Goal: Task Accomplishment & Management: Complete application form

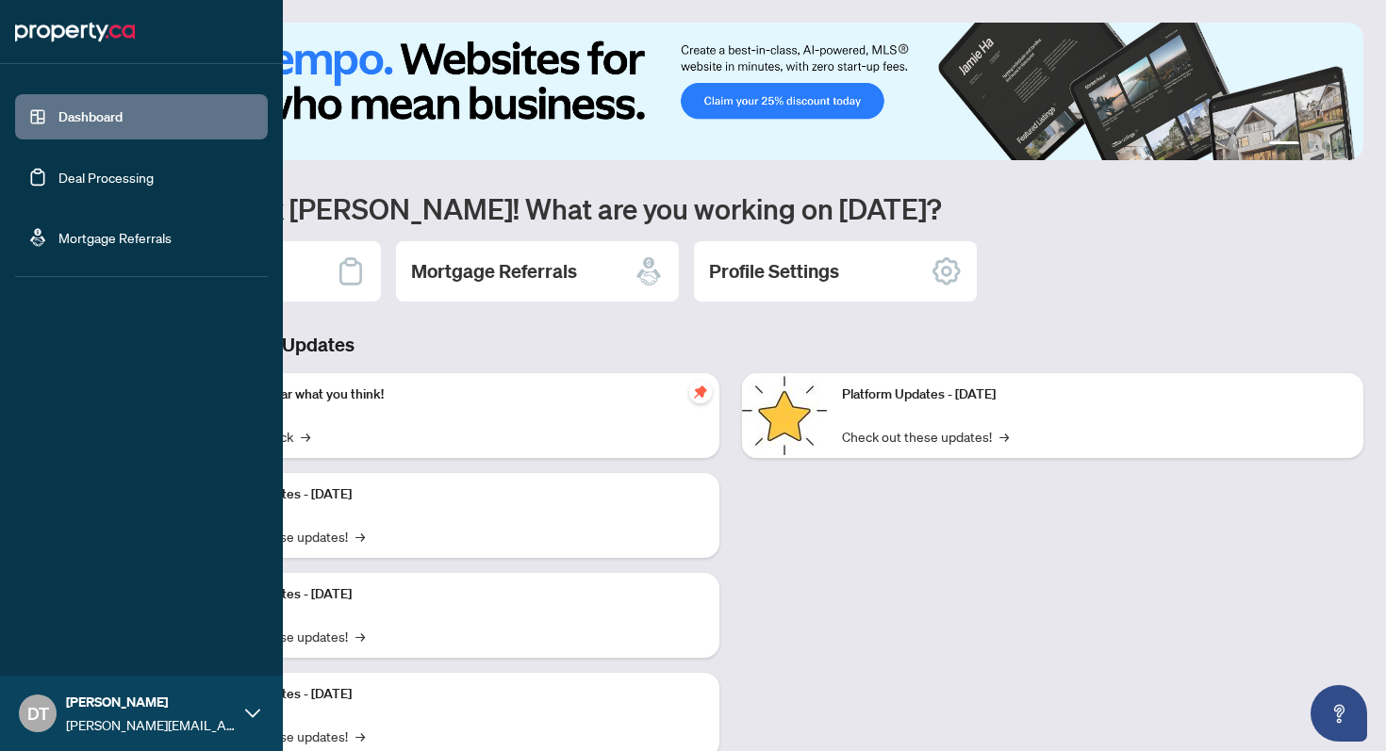
click at [91, 180] on link "Deal Processing" at bounding box center [105, 177] width 95 height 17
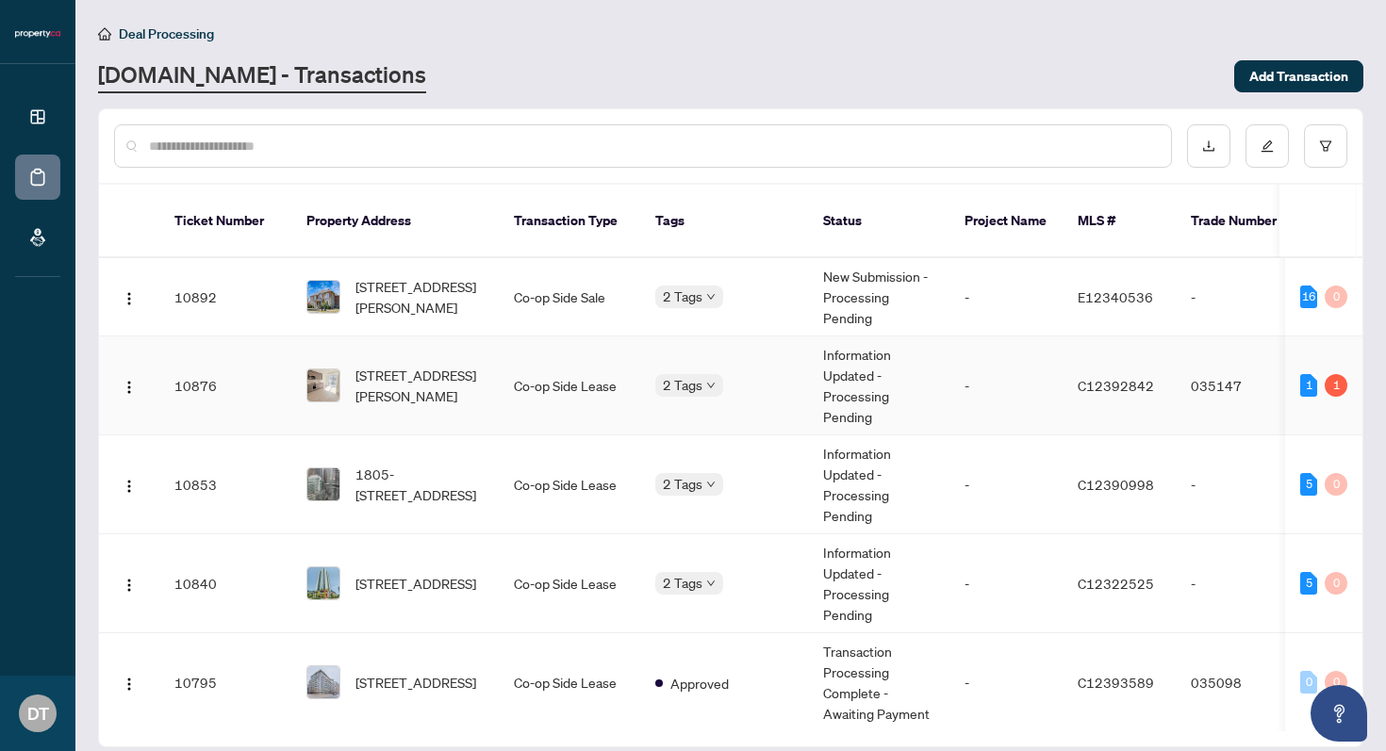
click at [940, 345] on td "Information Updated - Processing Pending" at bounding box center [878, 385] width 141 height 99
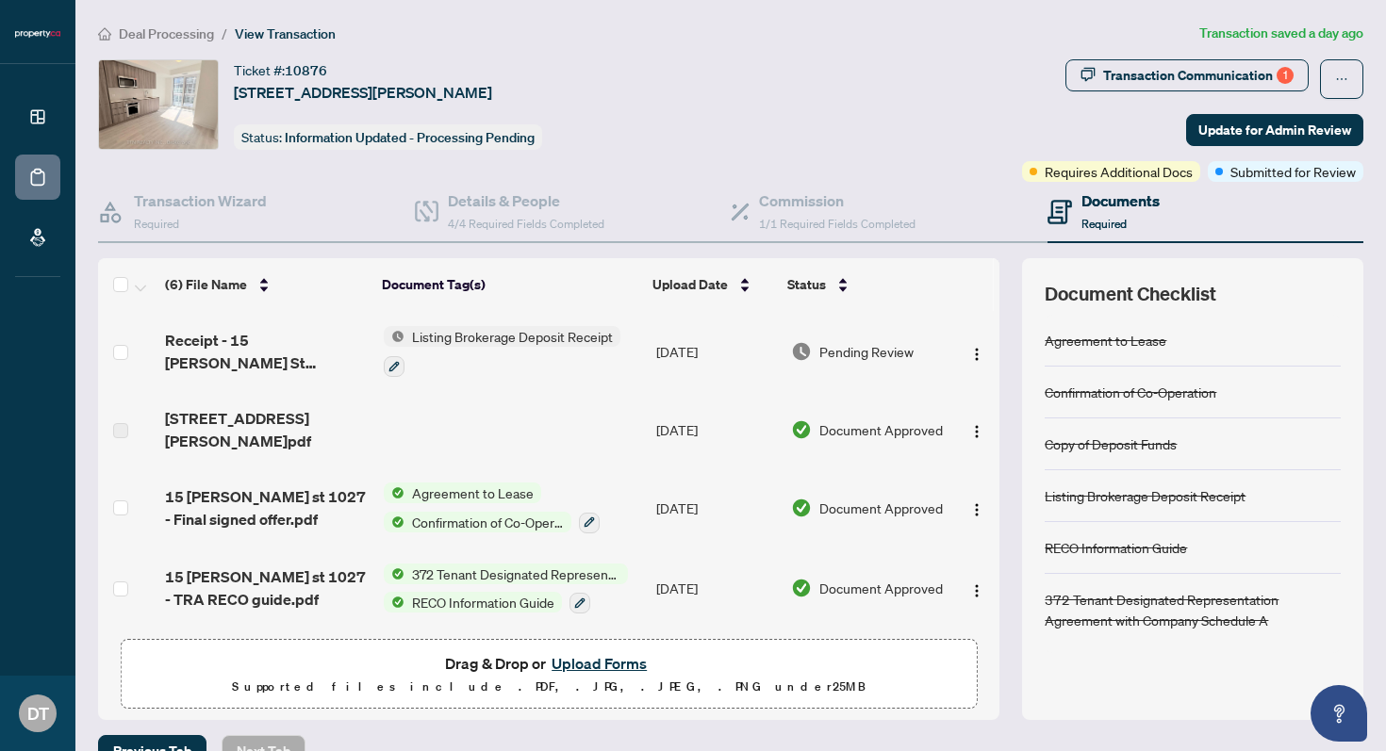
click at [593, 676] on p "Supported files include .PDF, .JPG, .JPEG, .PNG under 25 MB" at bounding box center [548, 687] width 831 height 23
click at [609, 651] on button "Upload Forms" at bounding box center [599, 663] width 107 height 25
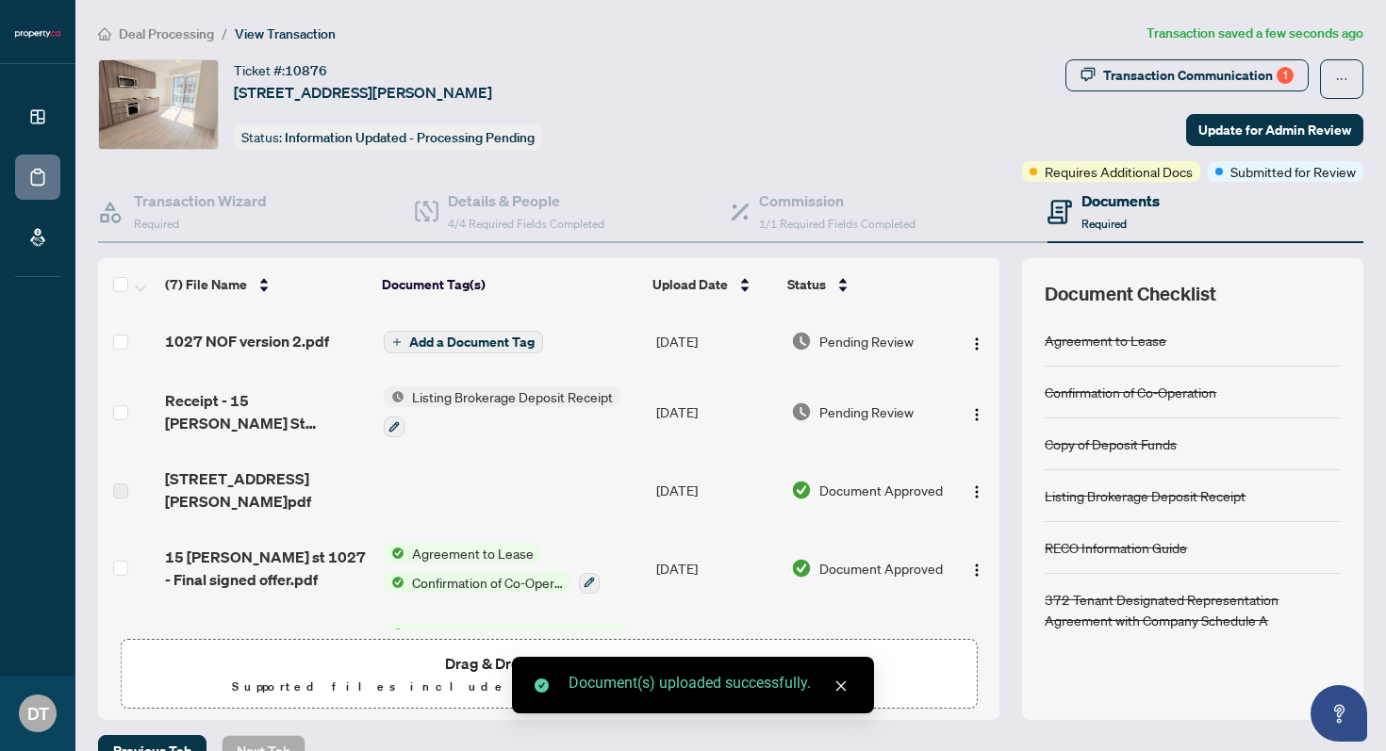
click at [464, 336] on span "Add a Document Tag" at bounding box center [471, 342] width 125 height 13
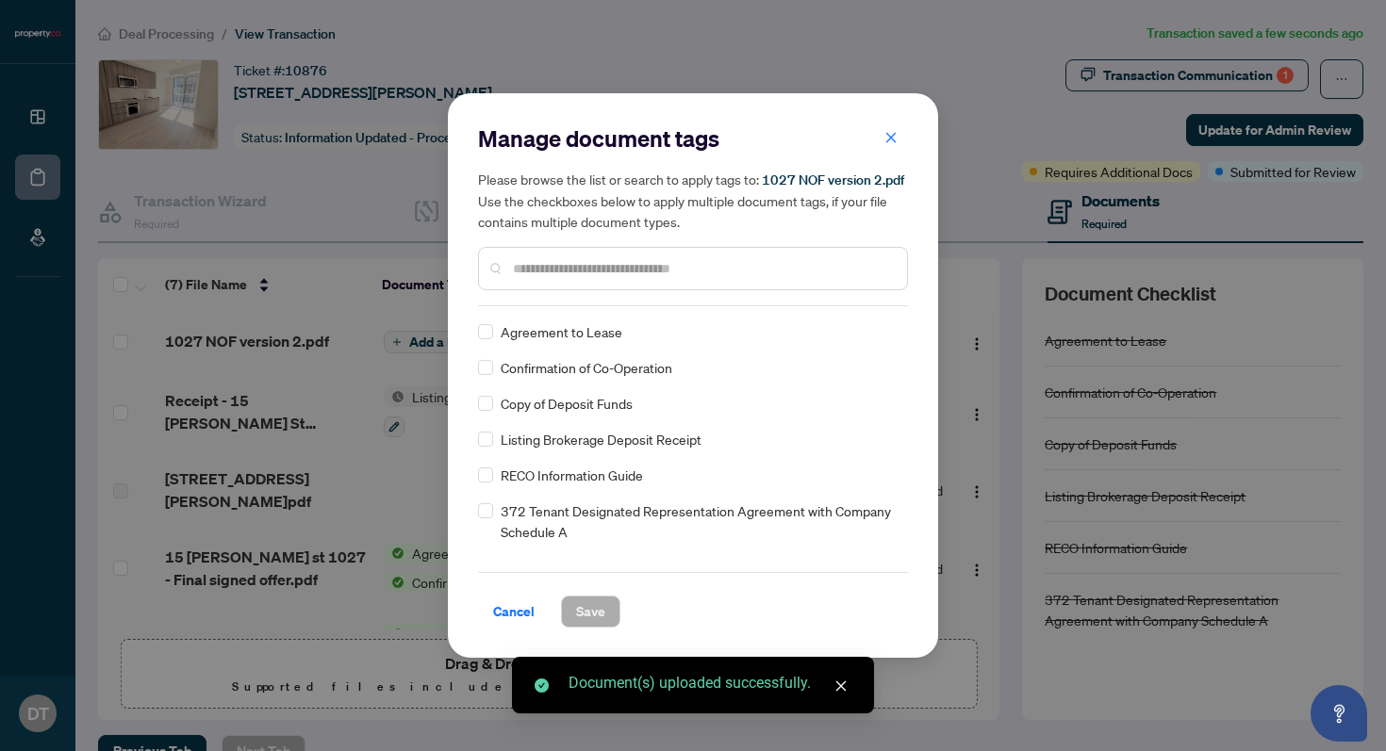
click at [587, 294] on div "Manage document tags Please browse the list or search to apply tags to: 1027 NO…" at bounding box center [693, 214] width 430 height 183
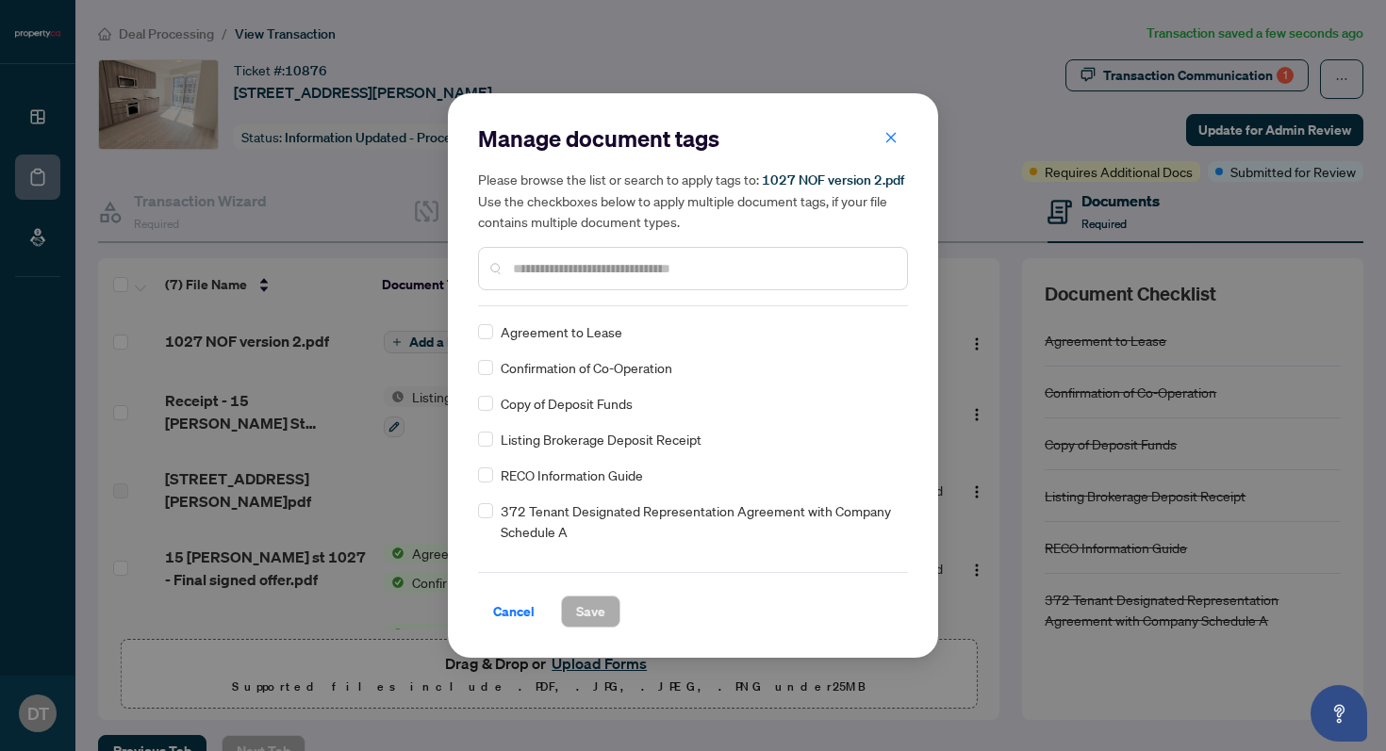
click at [610, 275] on input "text" at bounding box center [702, 268] width 379 height 21
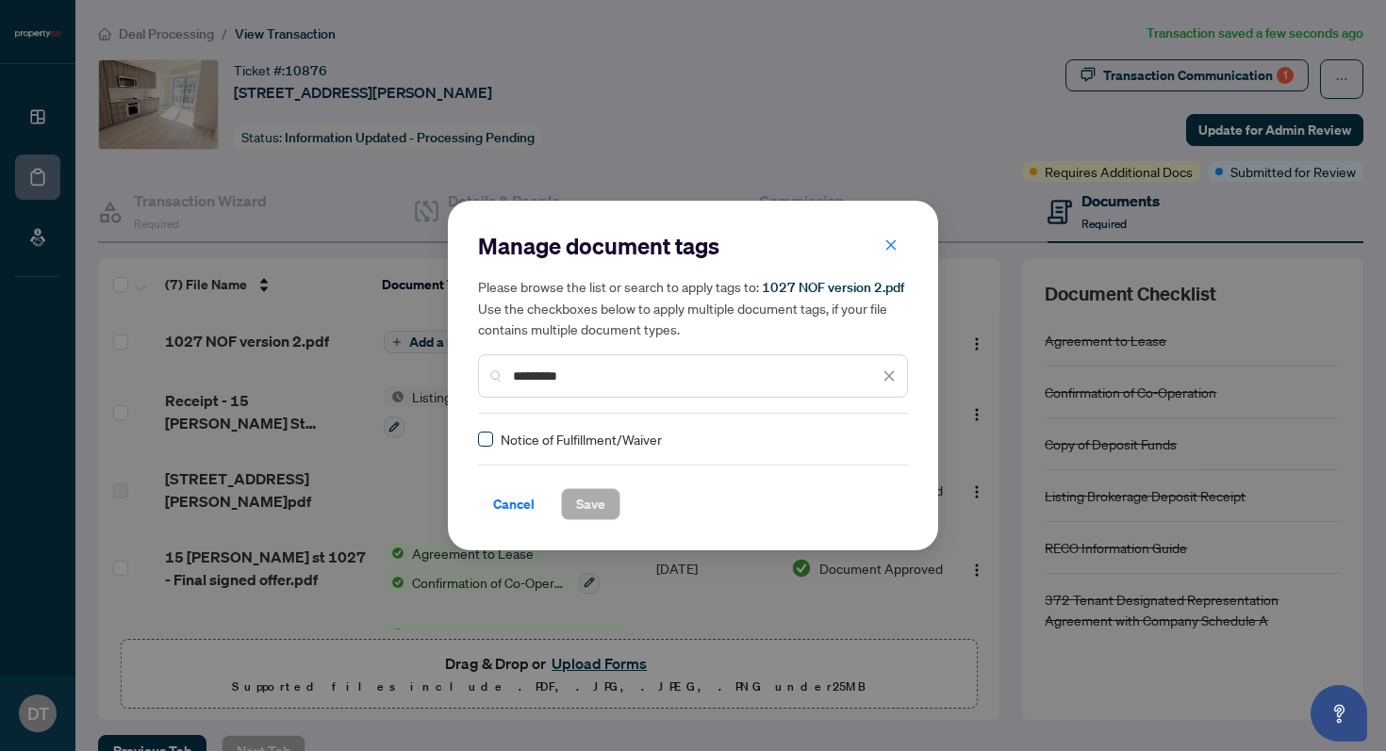
type input "*********"
click at [586, 498] on span "Save" at bounding box center [590, 504] width 29 height 30
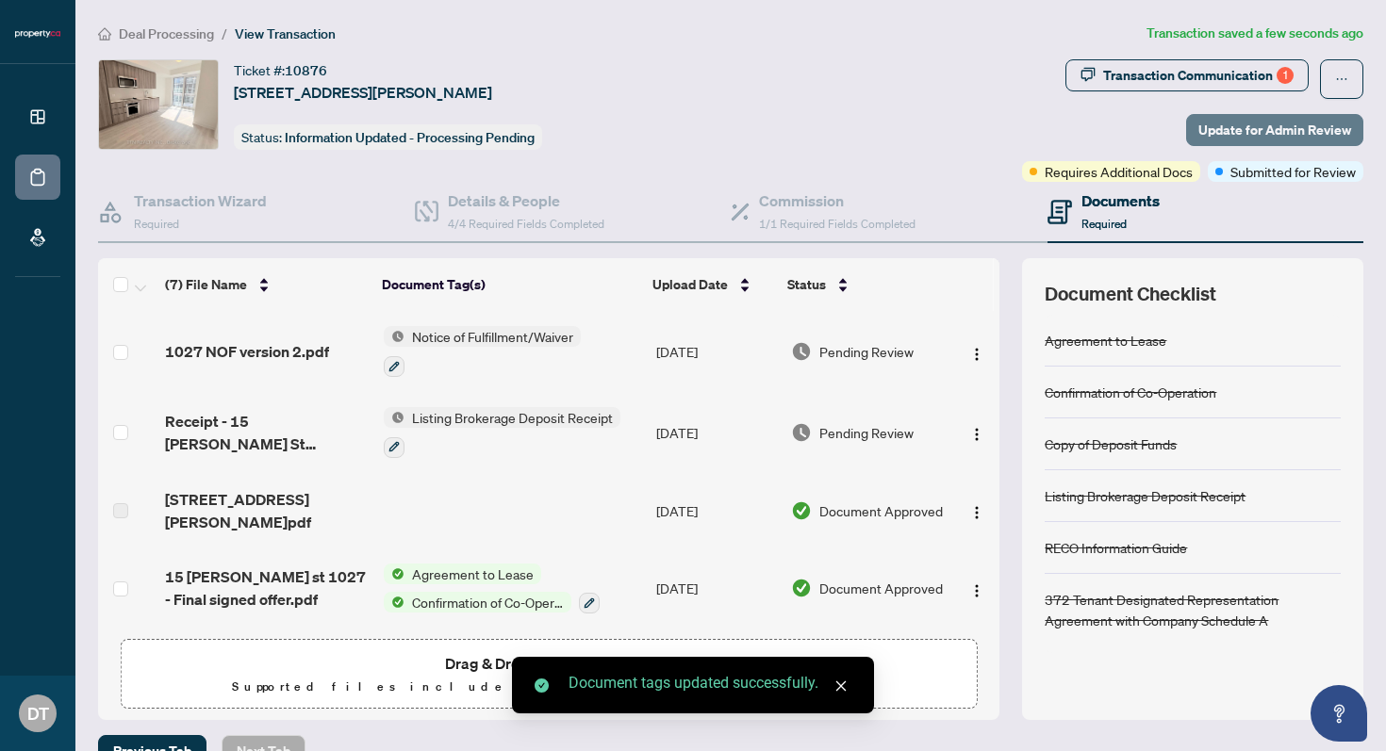
click at [1235, 136] on span "Update for Admin Review" at bounding box center [1274, 130] width 153 height 30
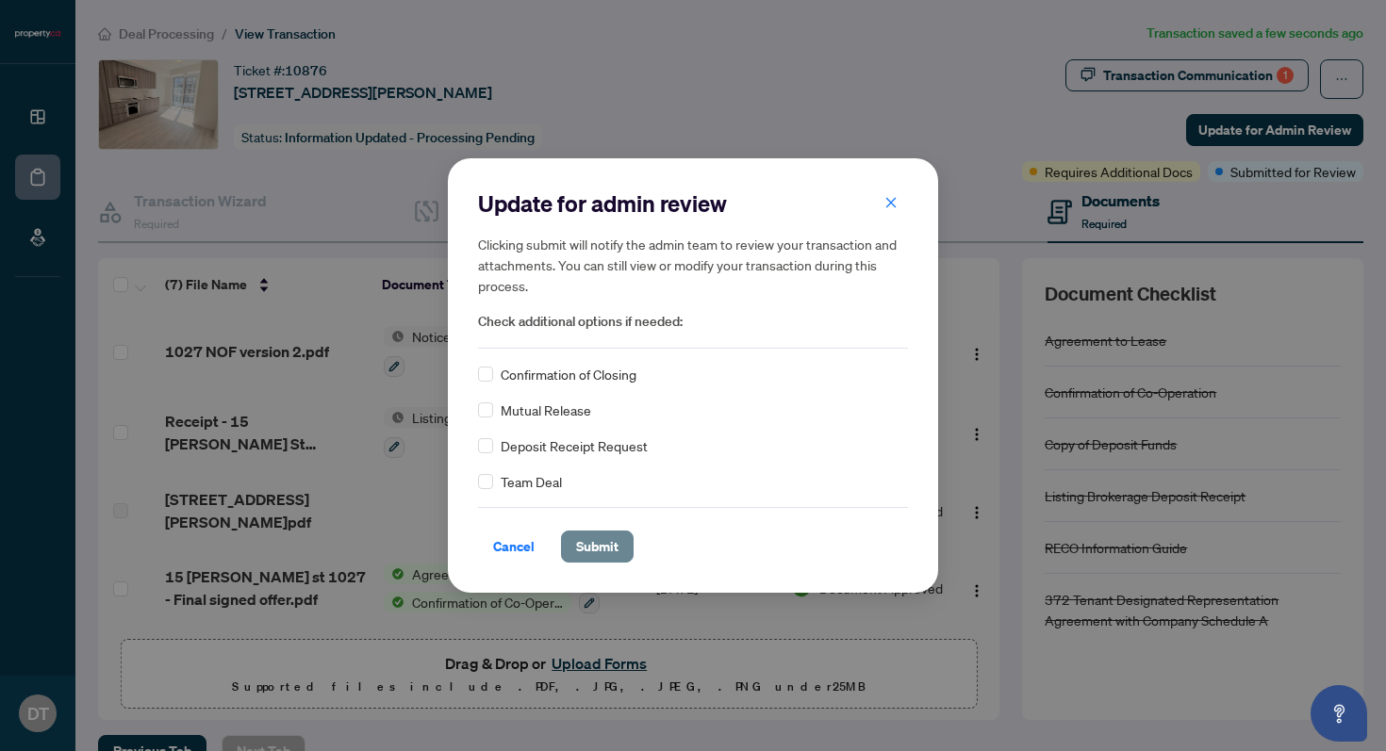
click at [595, 548] on span "Submit" at bounding box center [597, 547] width 42 height 30
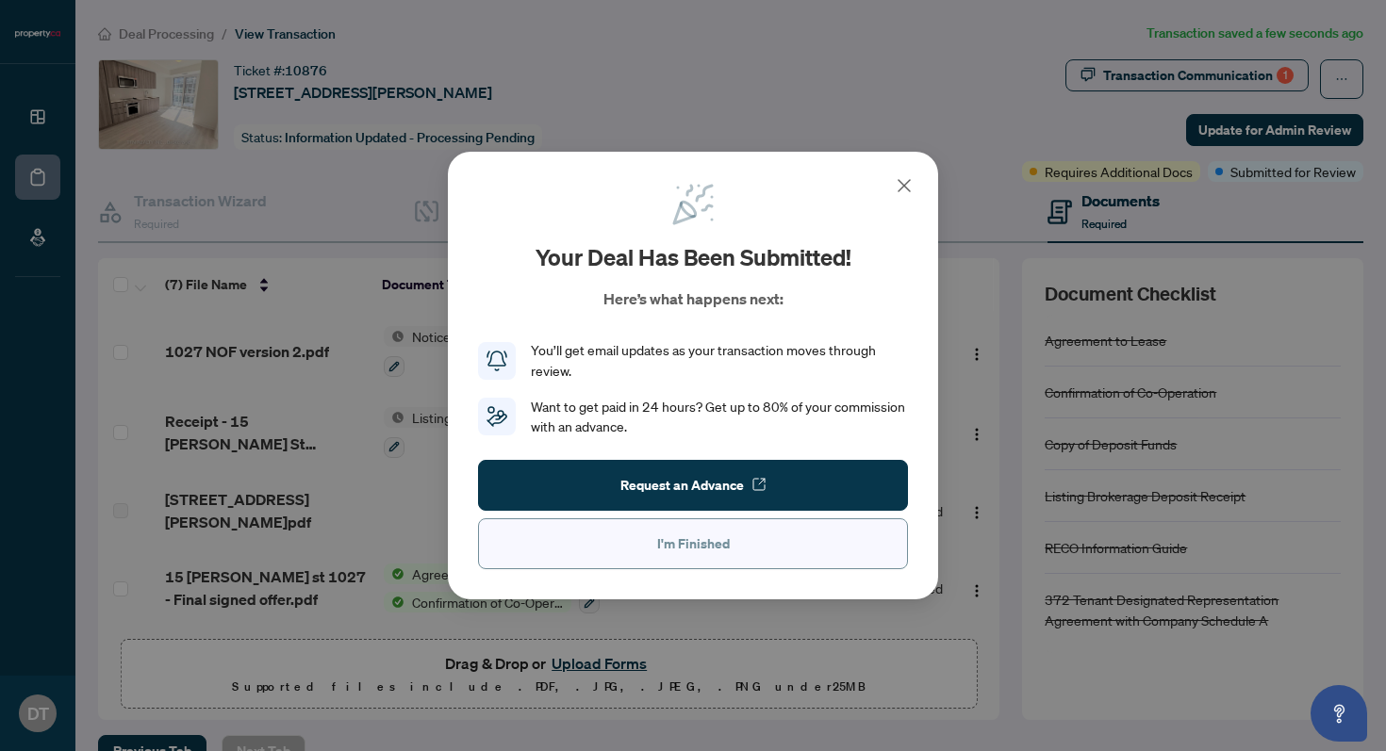
click at [748, 544] on button "I'm Finished" at bounding box center [693, 543] width 430 height 51
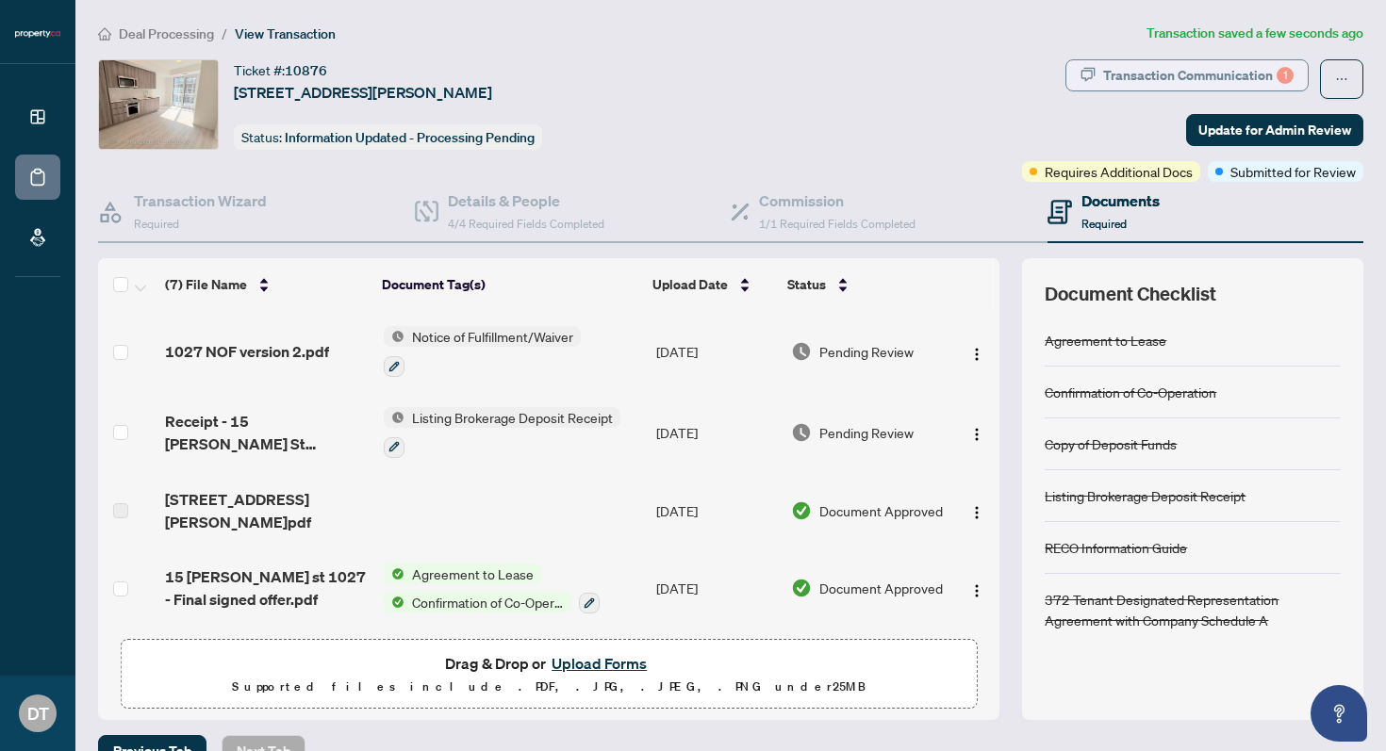
click at [1176, 78] on div "Transaction Communication 1" at bounding box center [1198, 75] width 190 height 30
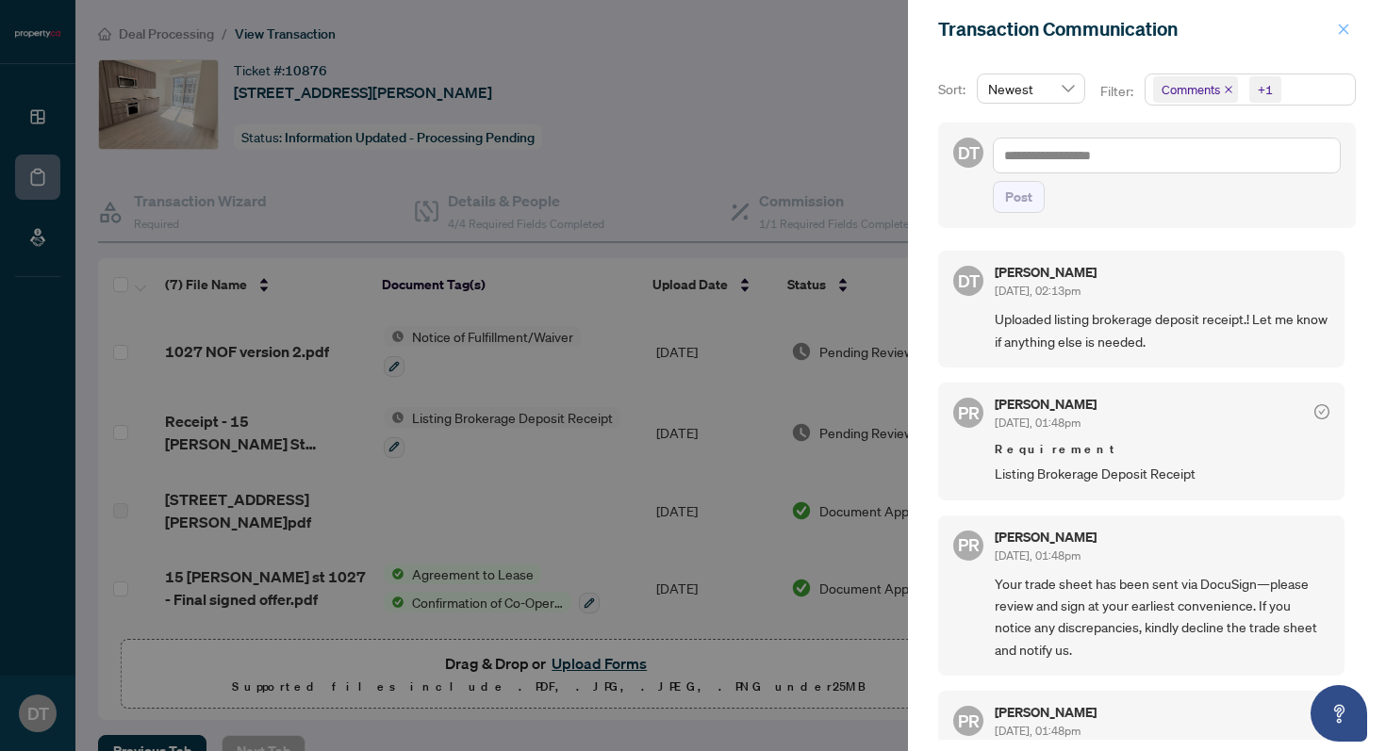
click at [1351, 23] on button "button" at bounding box center [1343, 29] width 25 height 23
